Goal: Information Seeking & Learning: Learn about a topic

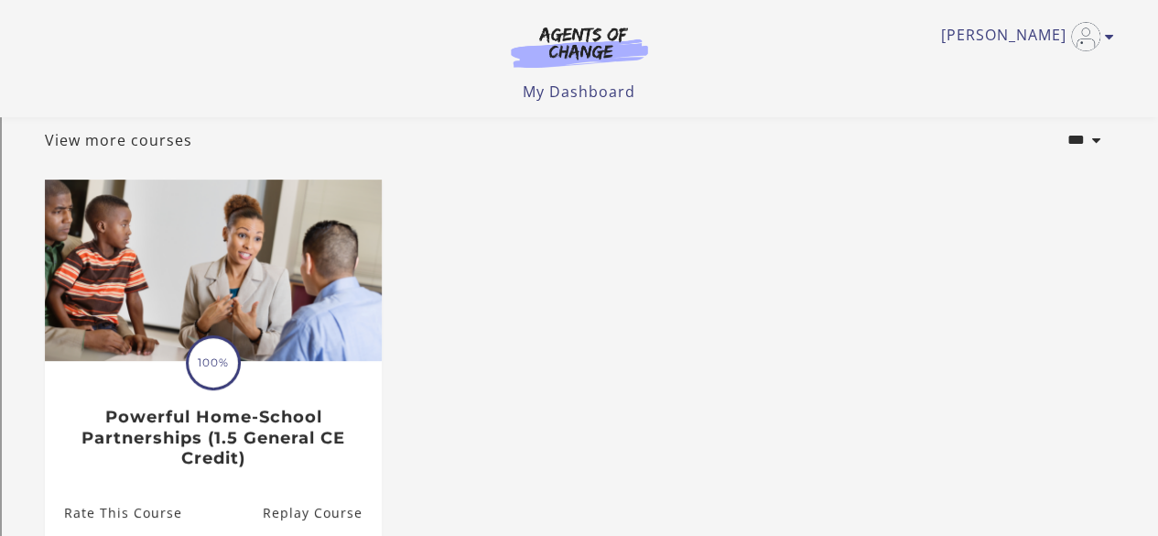
scroll to position [100, 0]
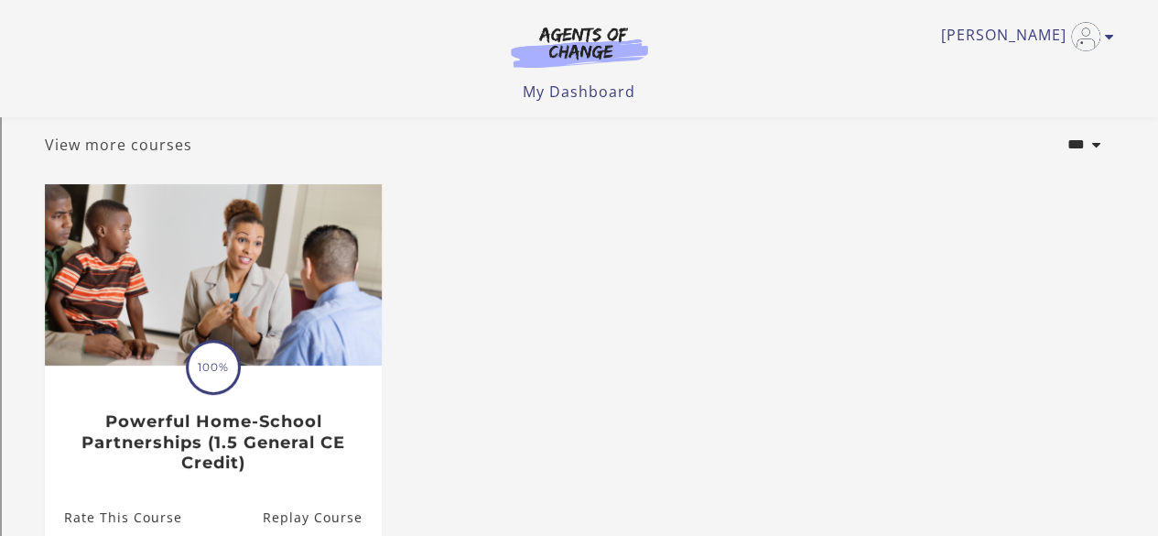
click at [156, 153] on link "View more courses" at bounding box center [118, 145] width 147 height 22
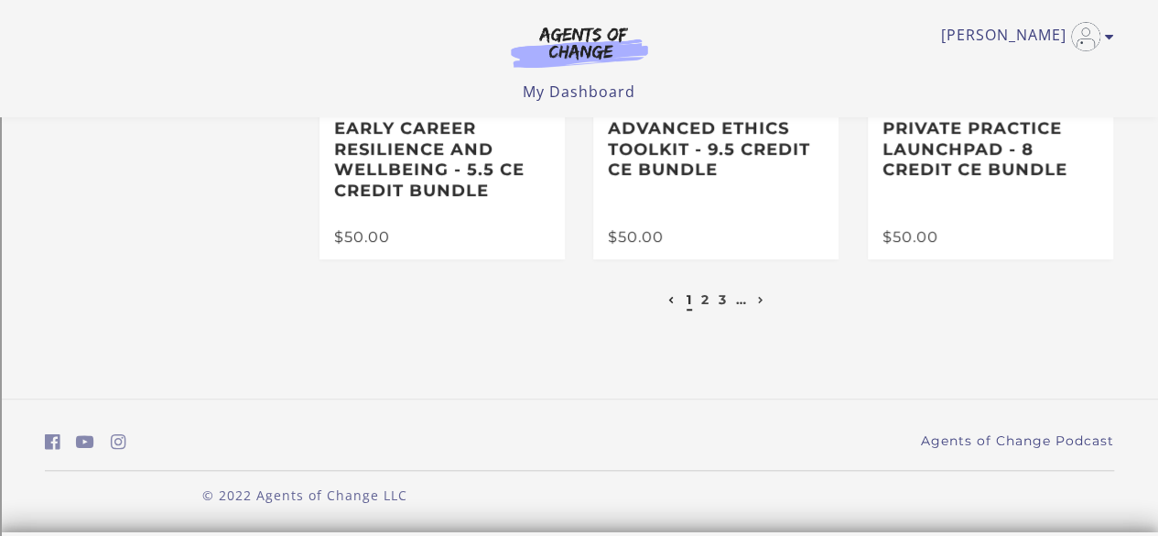
scroll to position [134, 0]
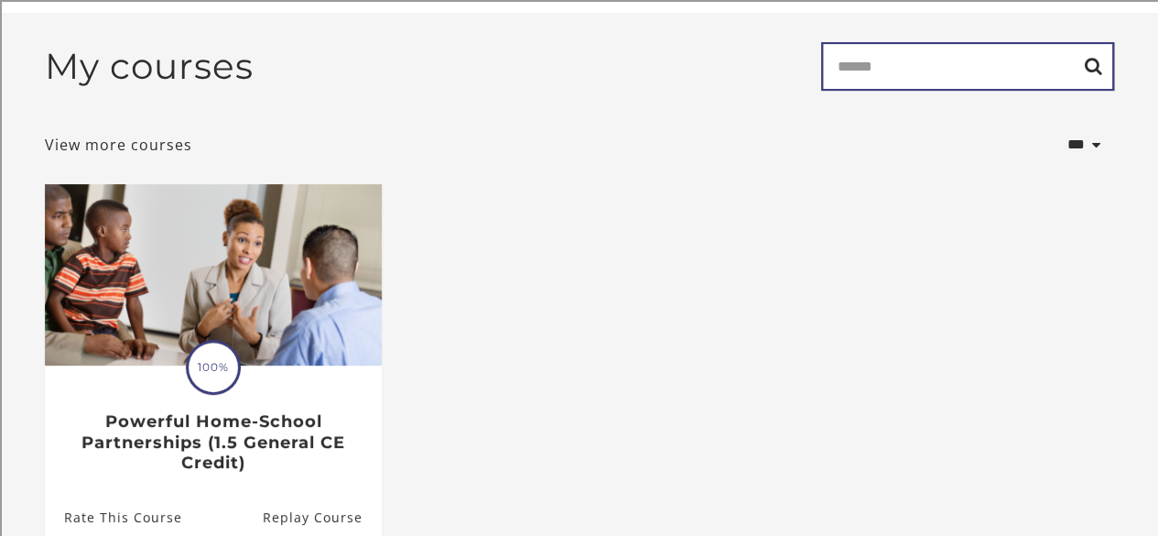
click at [892, 67] on input "Search" at bounding box center [967, 66] width 293 height 49
type input "***"
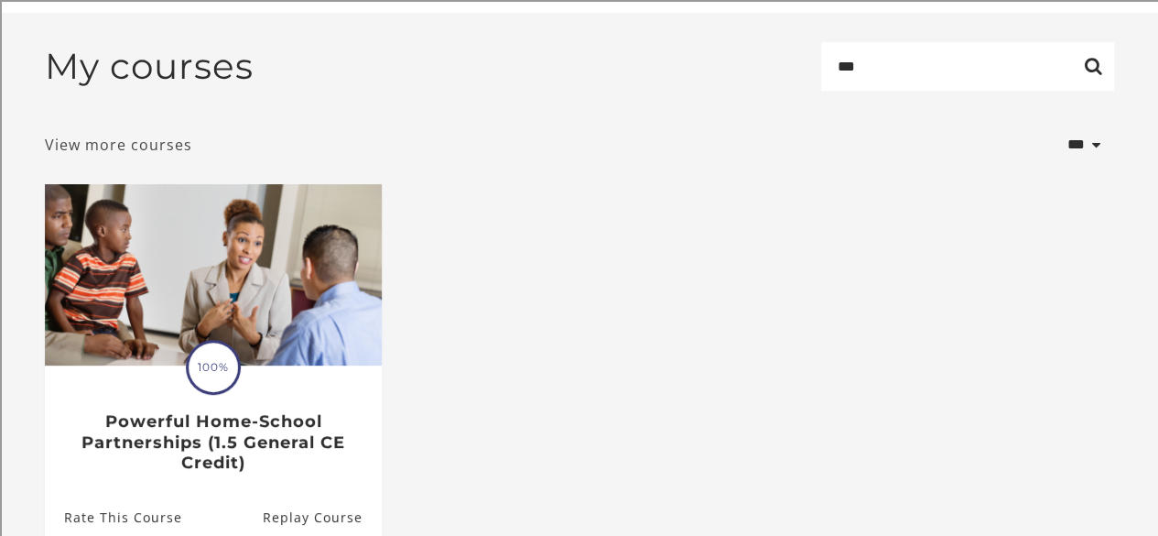
click at [105, 153] on link "View more courses" at bounding box center [118, 145] width 147 height 22
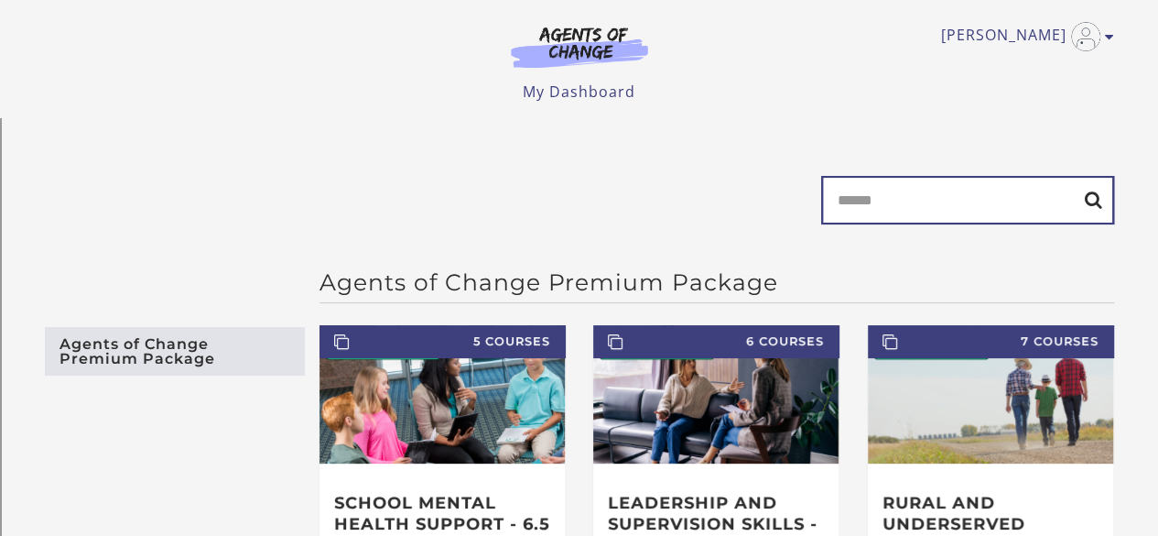
click at [877, 210] on input "Search" at bounding box center [967, 200] width 293 height 49
type input "****"
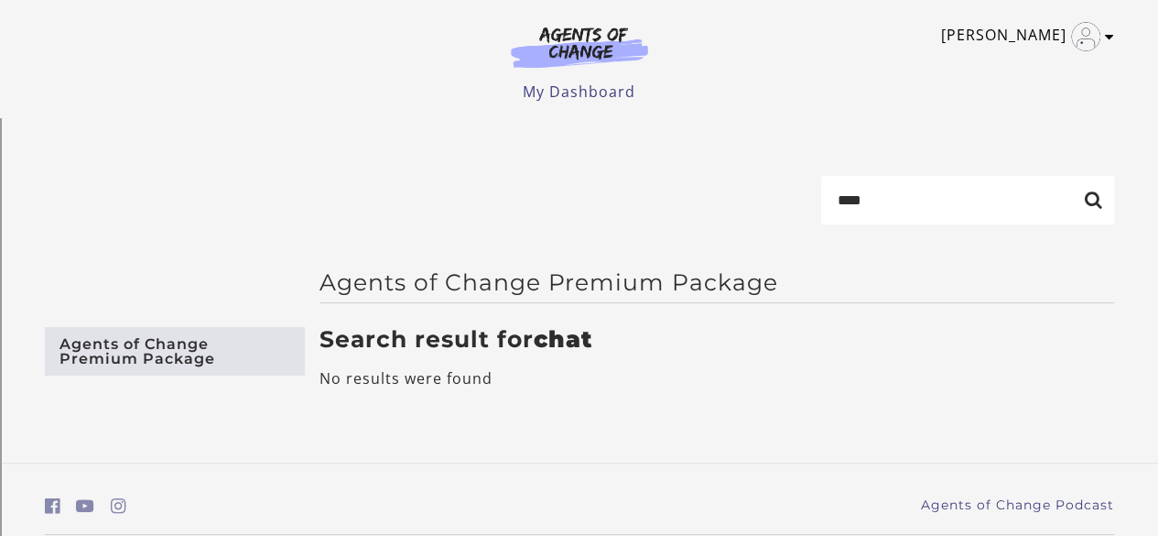
click at [1053, 44] on link "[PERSON_NAME]" at bounding box center [1023, 36] width 164 height 29
click at [562, 84] on link "My Dashboard" at bounding box center [579, 92] width 113 height 20
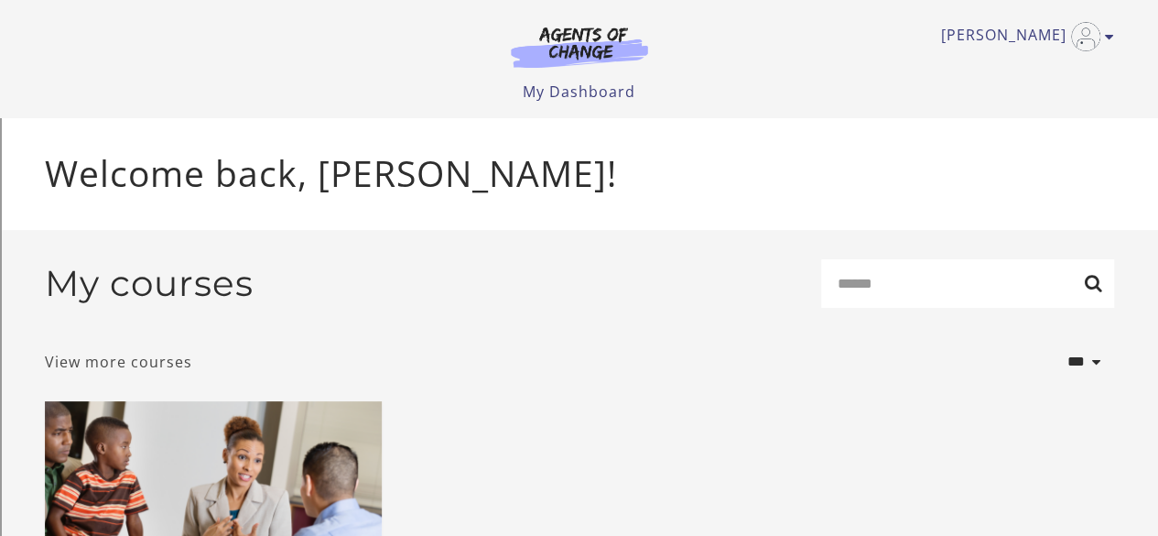
click at [165, 360] on link "View more courses" at bounding box center [118, 362] width 147 height 22
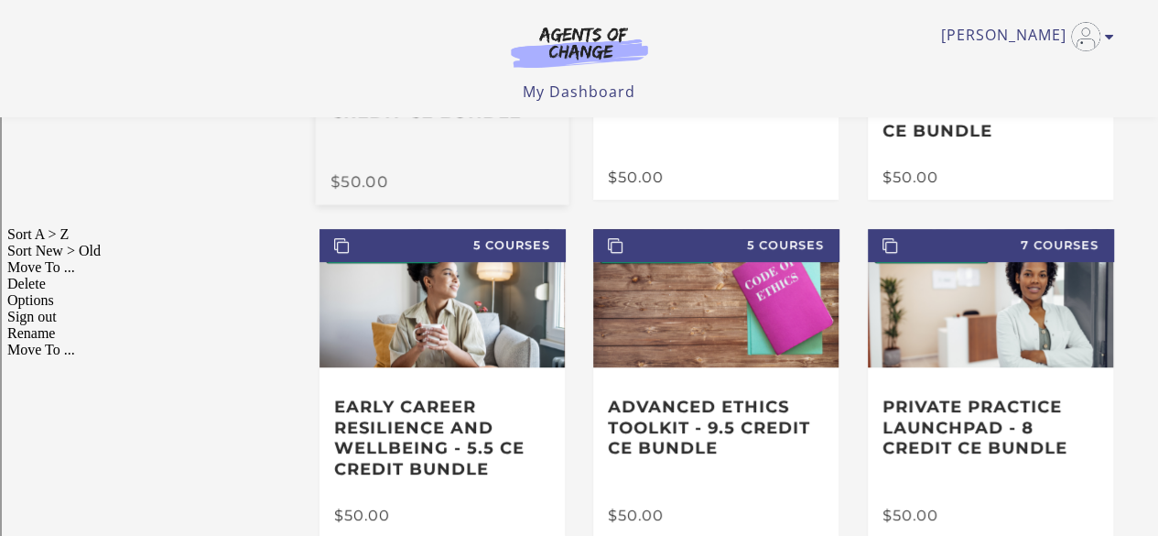
scroll to position [459, 0]
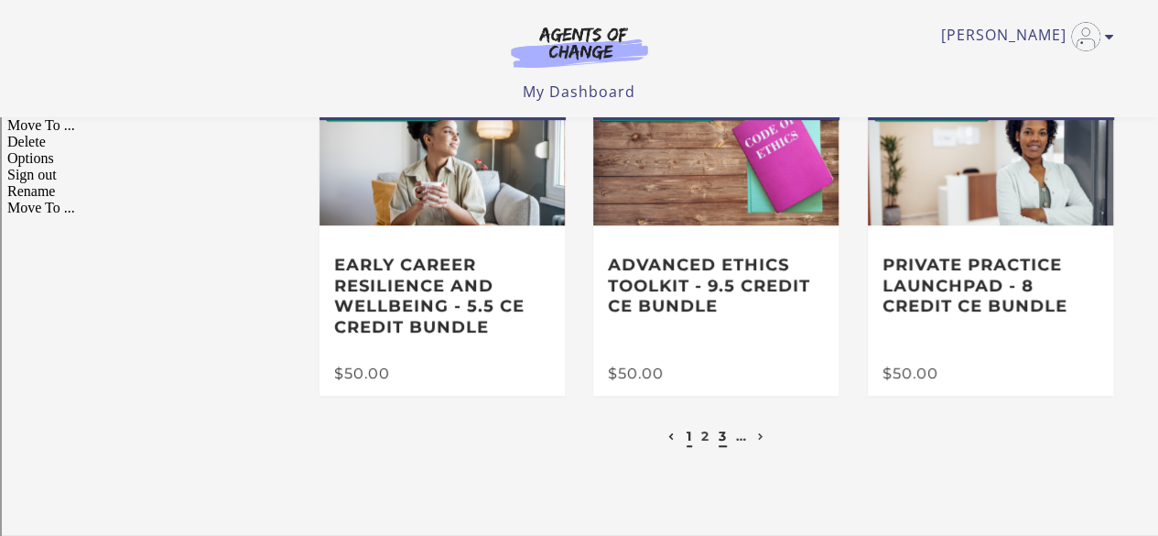
click at [723, 437] on link "3" at bounding box center [723, 436] width 8 height 16
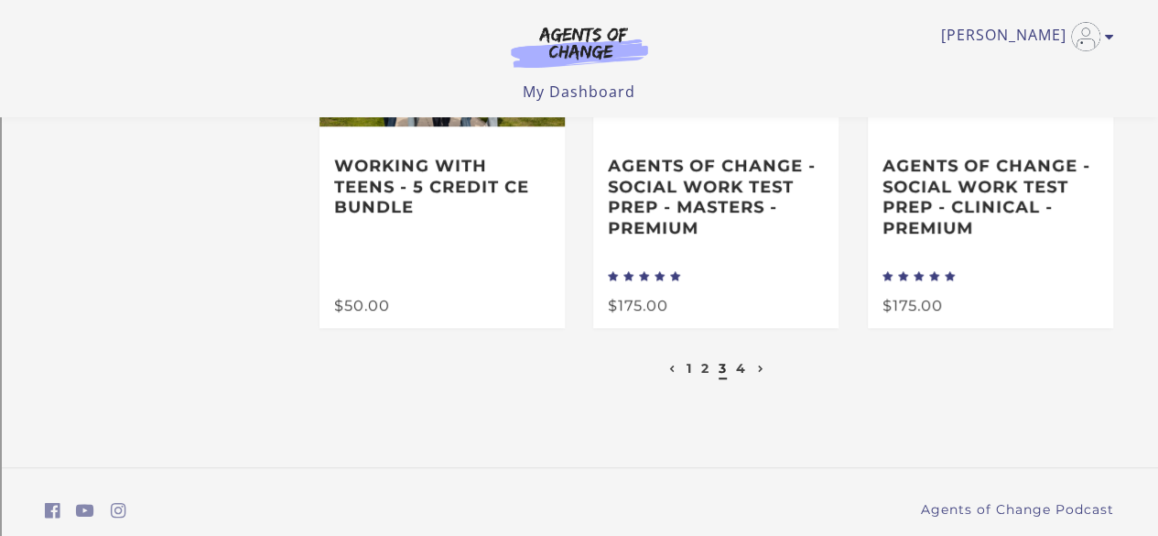
scroll to position [559, 0]
click at [742, 373] on link "4" at bounding box center [741, 367] width 10 height 16
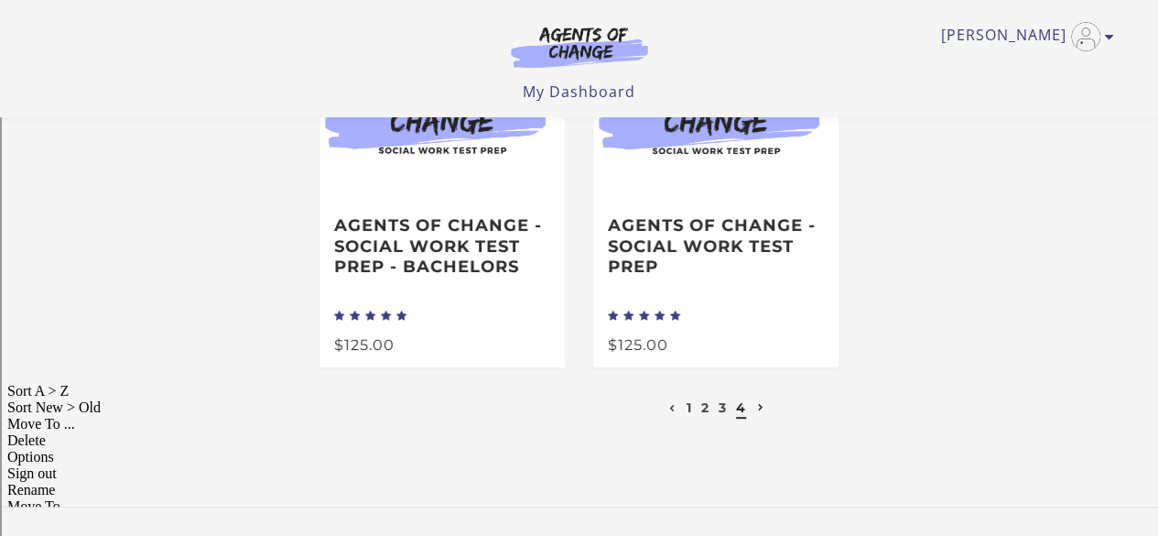
scroll to position [168, 0]
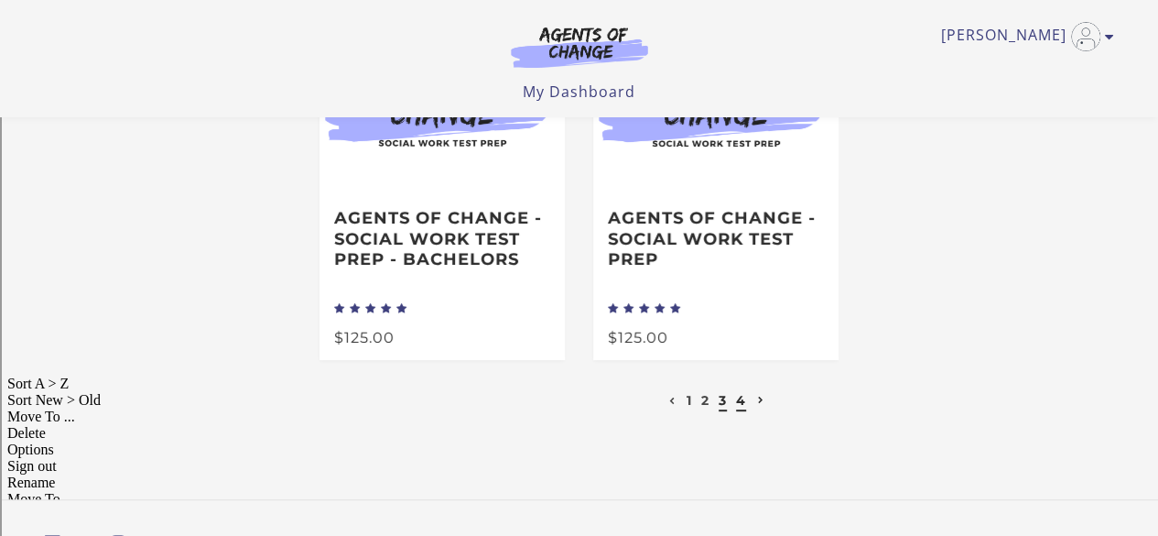
click at [721, 401] on link "3" at bounding box center [723, 400] width 8 height 16
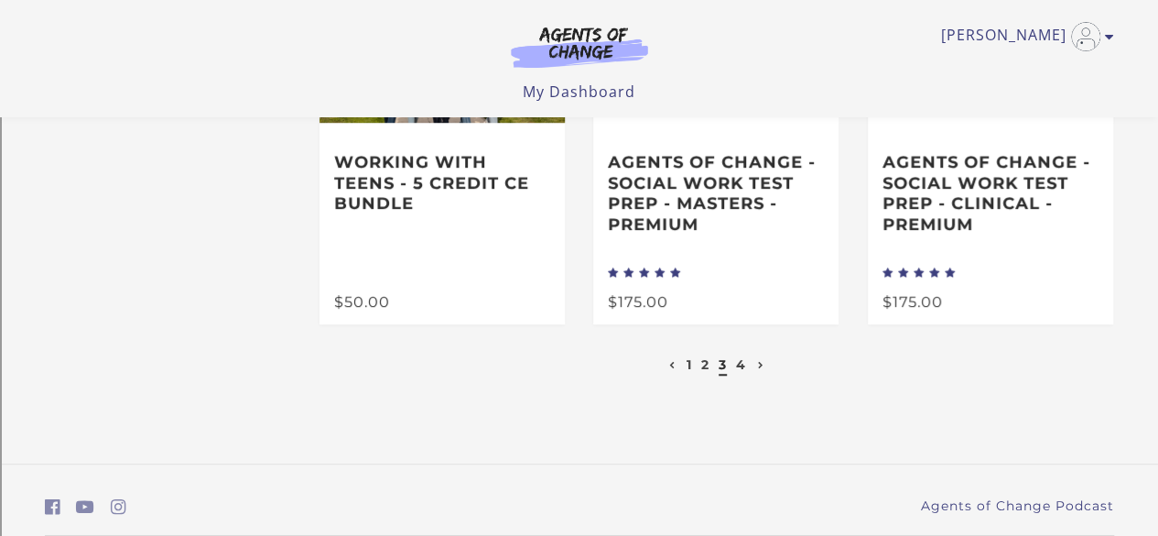
scroll to position [563, 0]
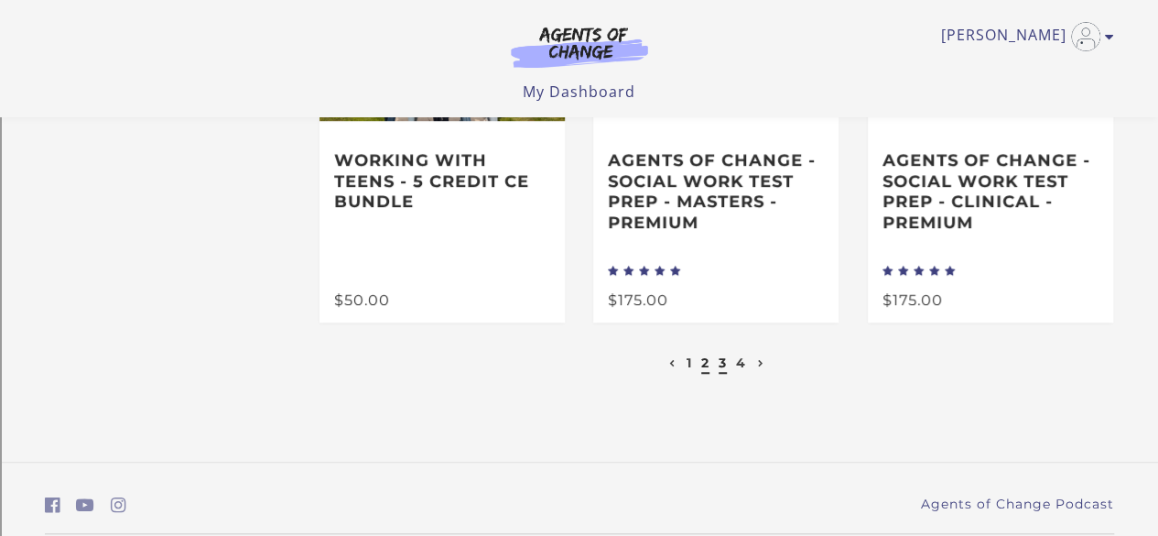
click at [708, 366] on link "2" at bounding box center [705, 362] width 8 height 16
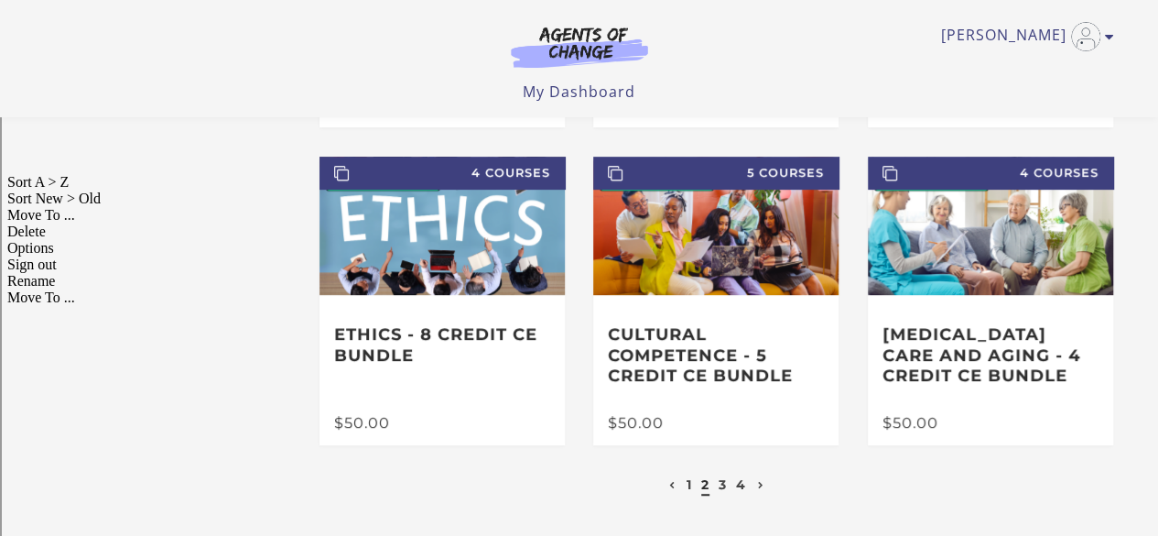
scroll to position [370, 0]
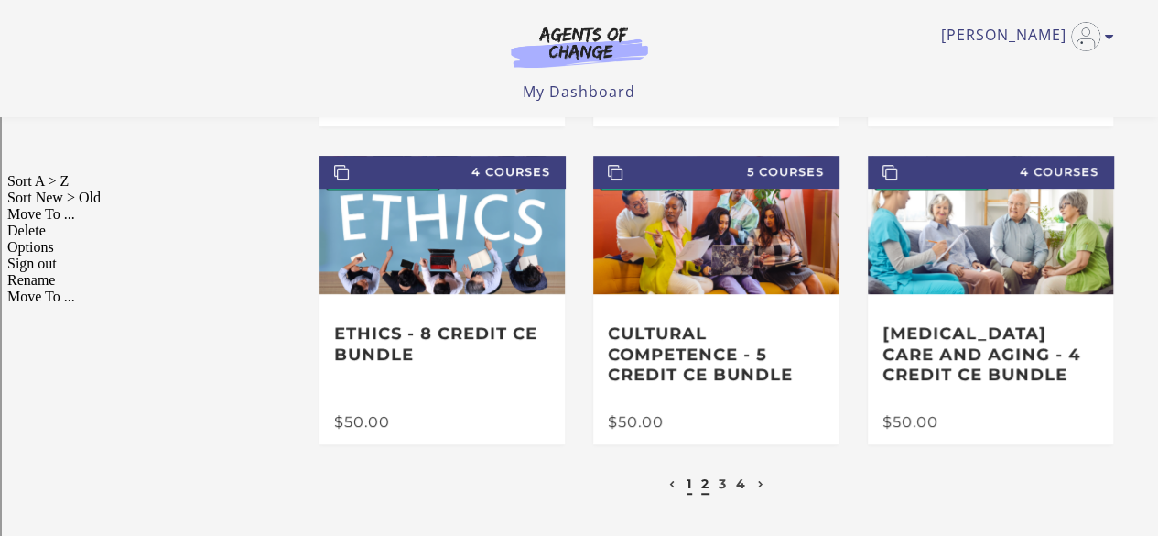
click at [689, 490] on link "1" at bounding box center [689, 483] width 5 height 16
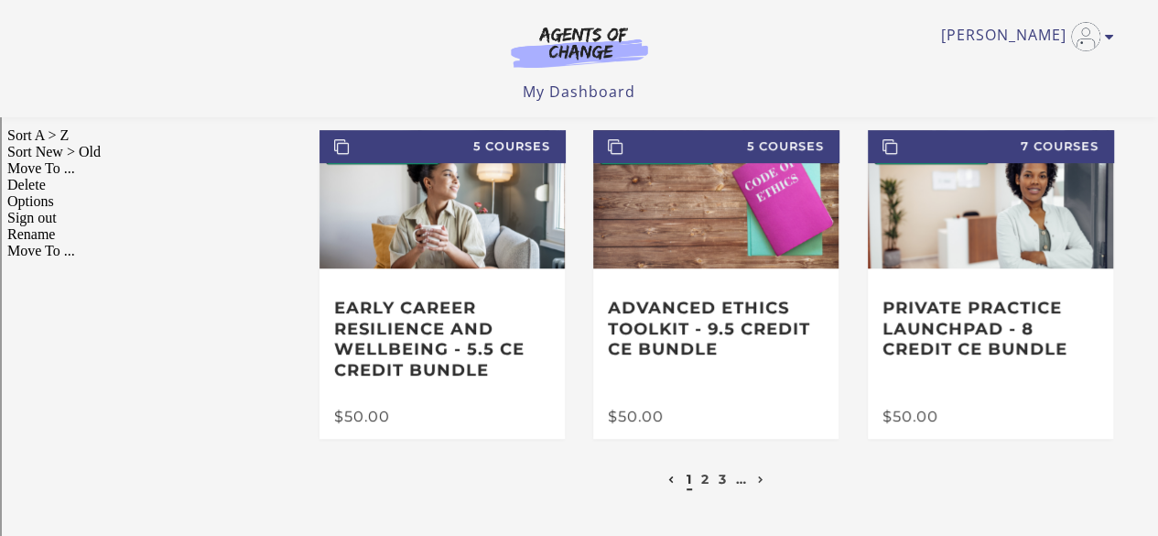
scroll to position [422, 0]
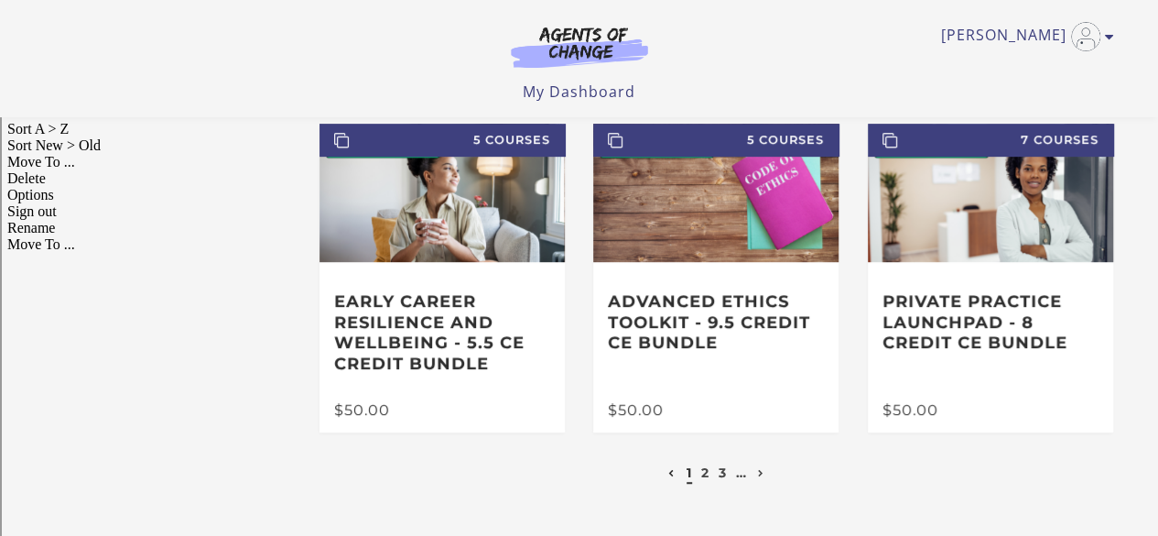
click at [669, 477] on icon at bounding box center [672, 473] width 6 height 7
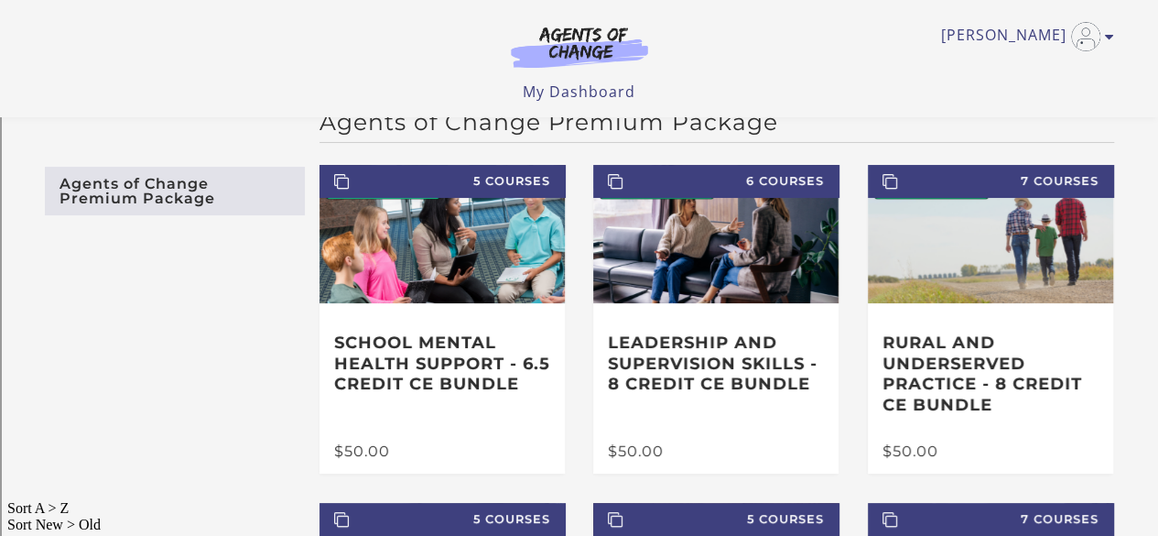
scroll to position [37, 0]
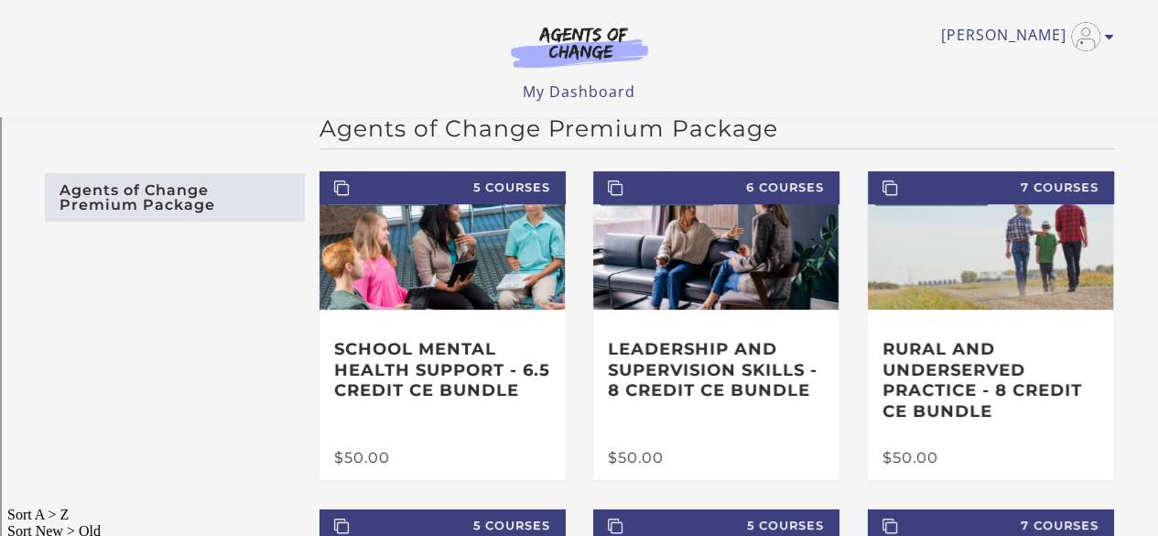
click at [207, 201] on link "Agents of Change Premium Package" at bounding box center [175, 197] width 260 height 49
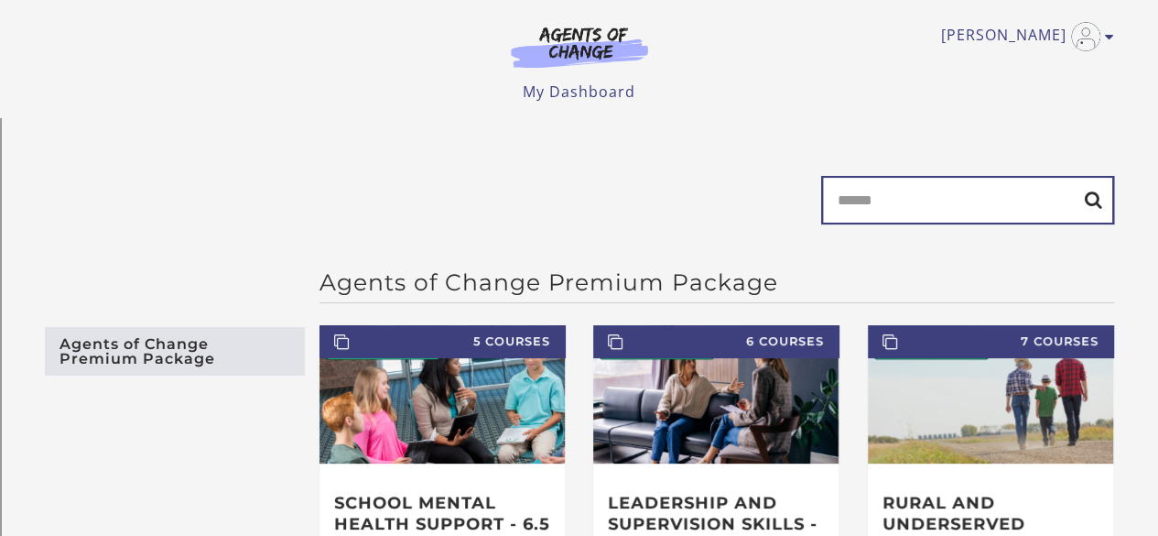
click at [947, 217] on input "Search" at bounding box center [967, 200] width 293 height 49
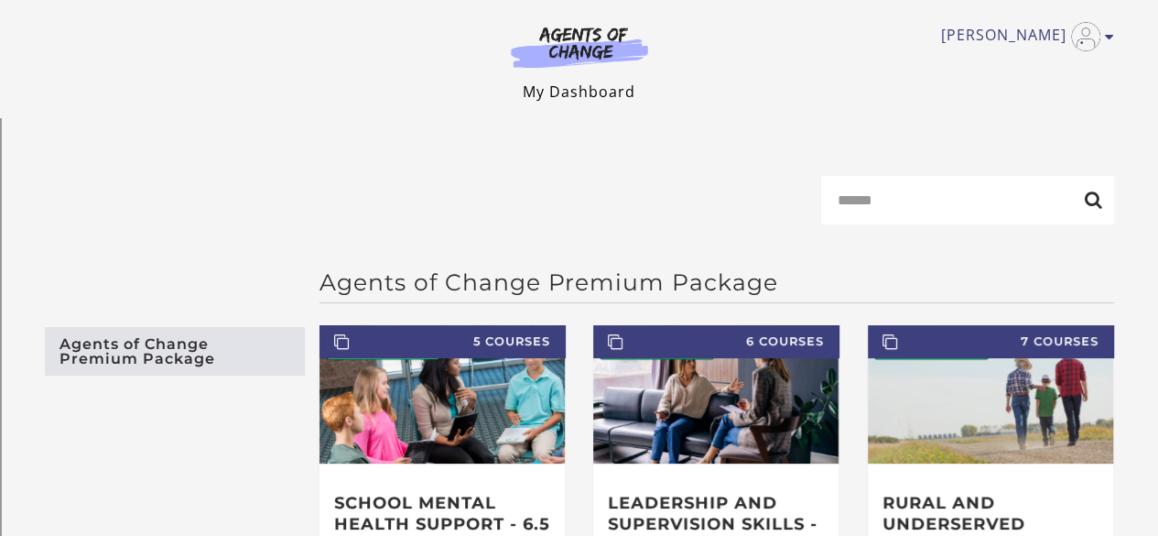
click at [613, 88] on link "My Dashboard" at bounding box center [579, 92] width 113 height 20
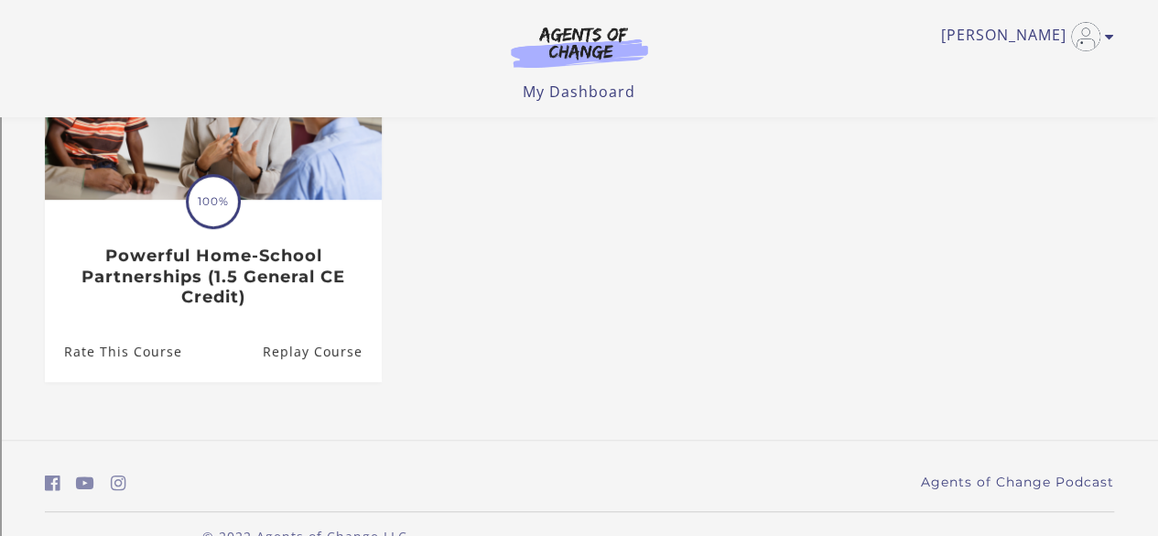
scroll to position [307, 0]
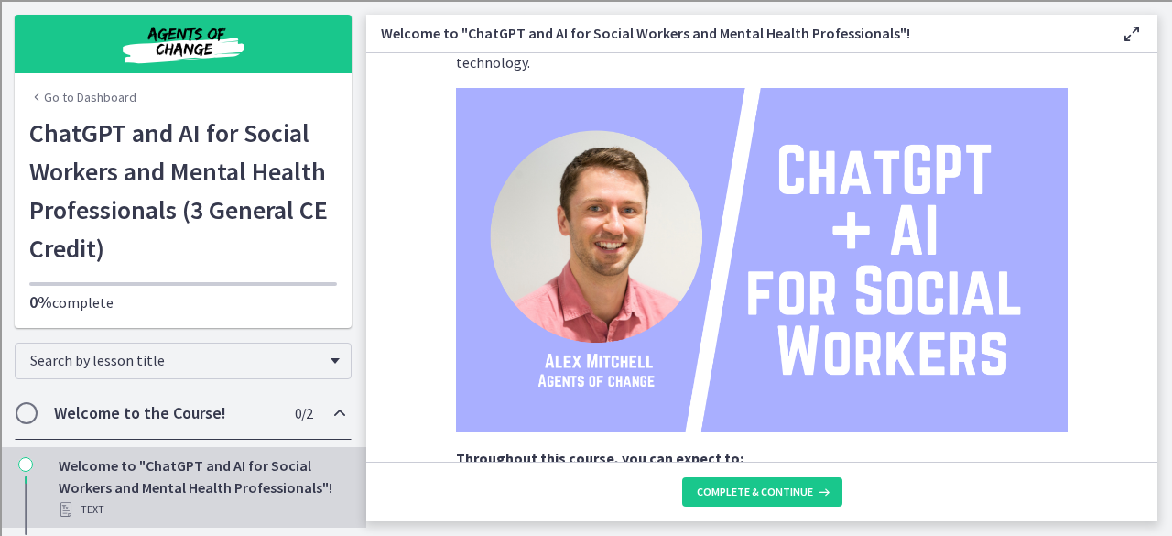
scroll to position [218, 0]
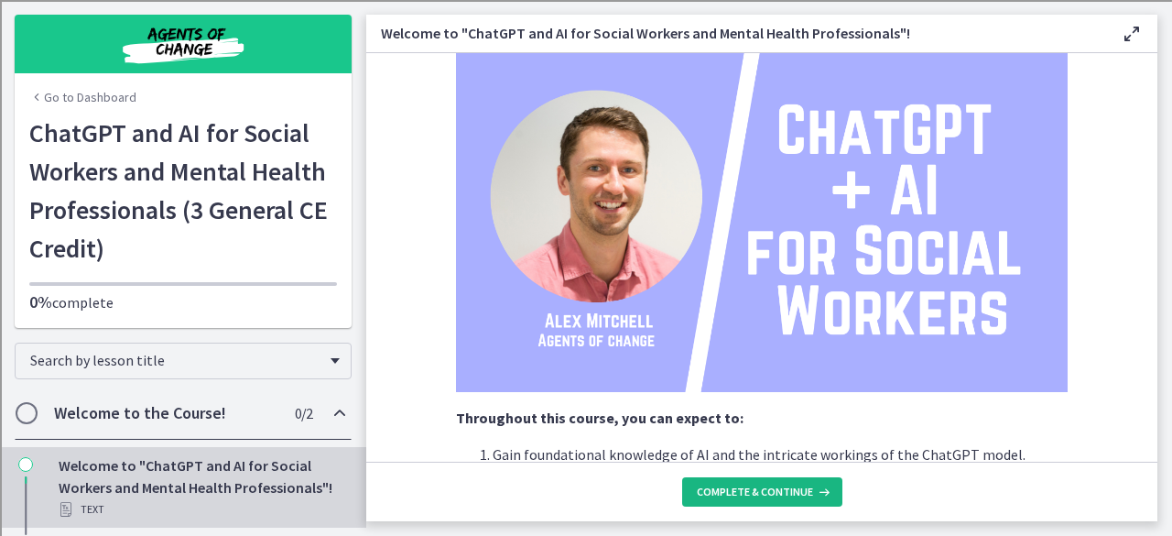
click at [751, 489] on span "Complete & continue" at bounding box center [755, 491] width 116 height 15
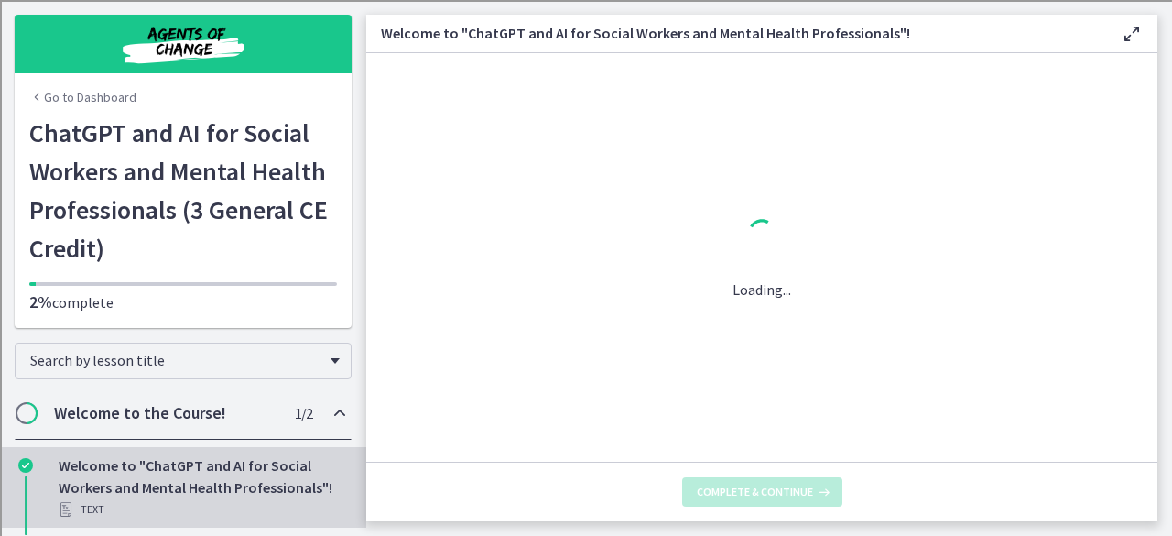
scroll to position [0, 0]
